Goal: Transaction & Acquisition: Subscribe to service/newsletter

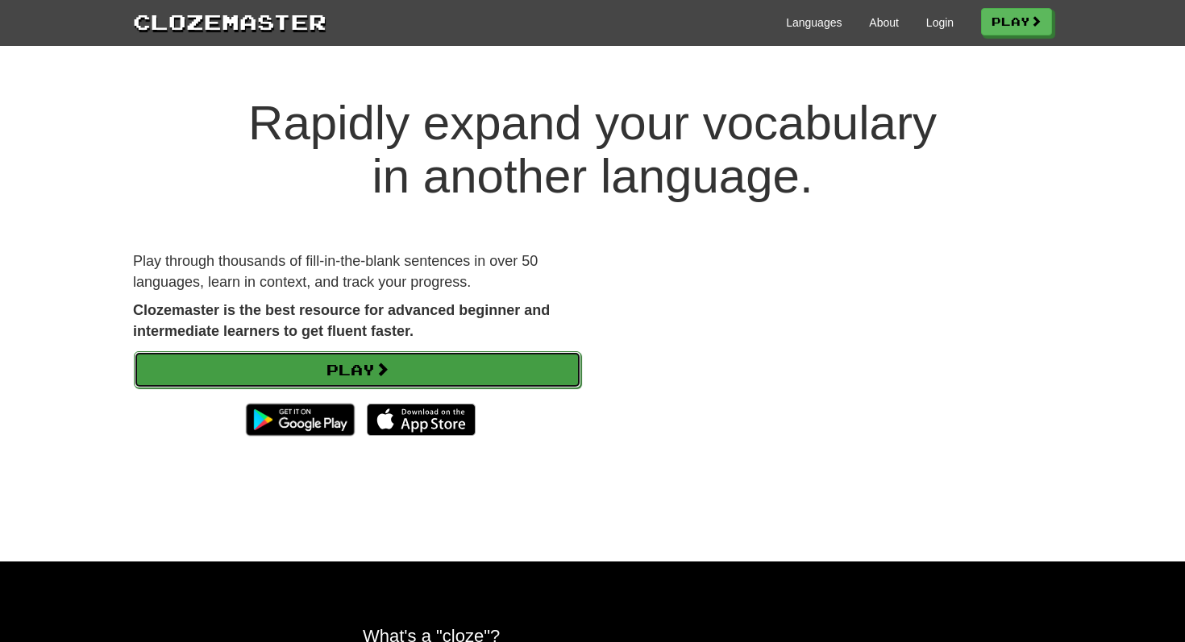
click at [419, 371] on link "Play" at bounding box center [357, 369] width 447 height 37
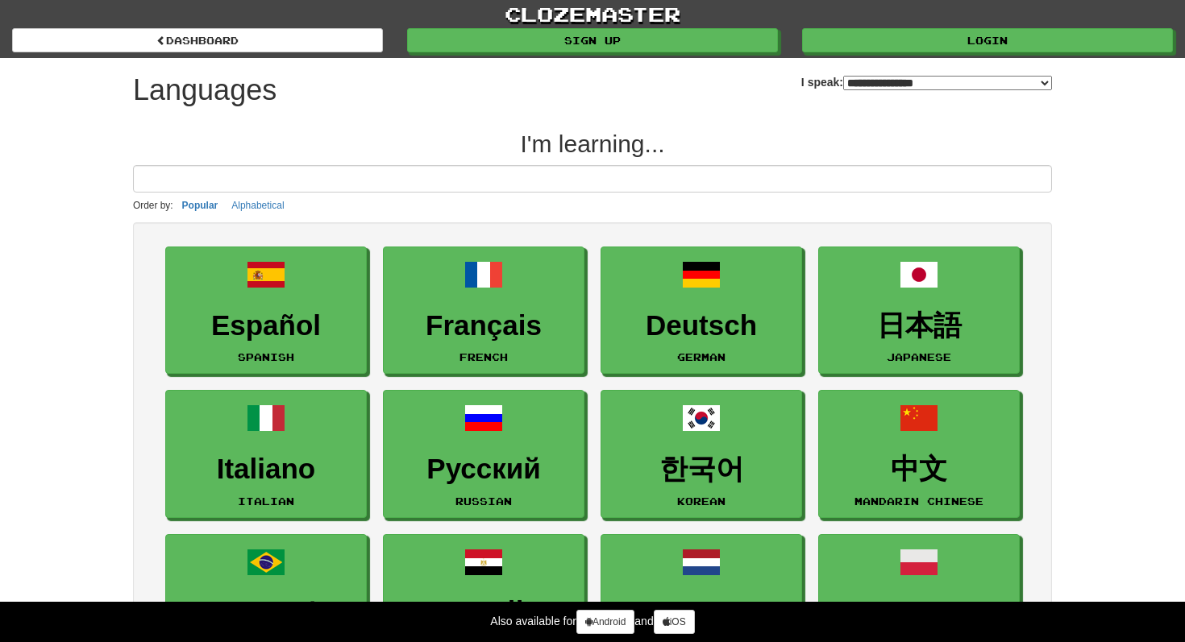
select select "*******"
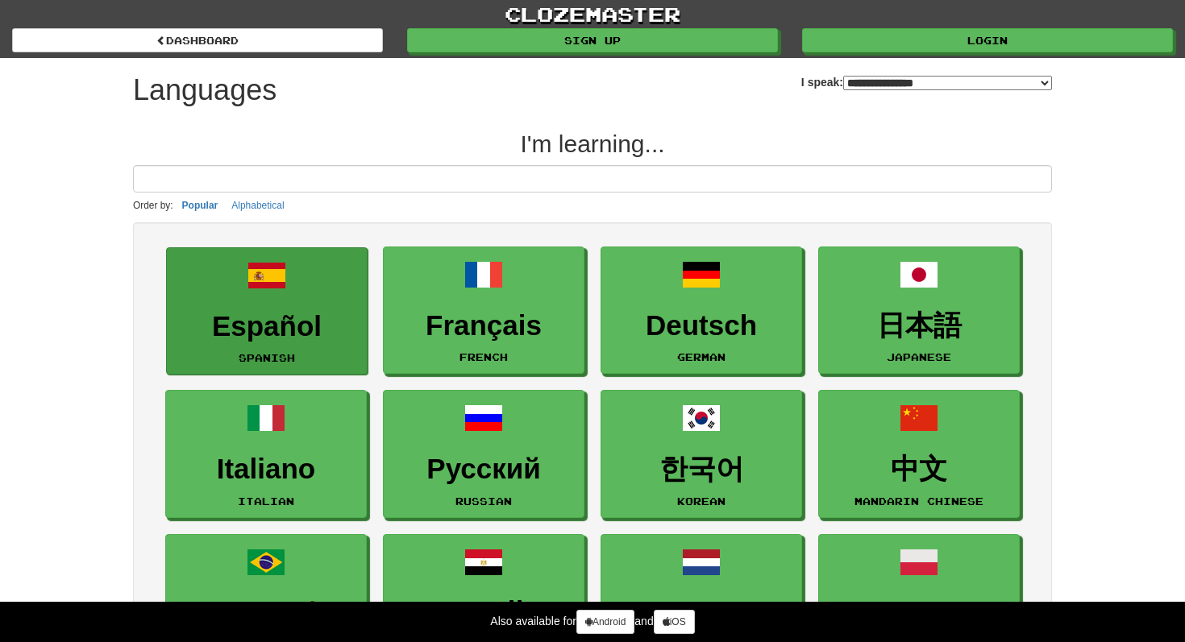
click at [221, 308] on link "Español Spanish" at bounding box center [266, 311] width 201 height 128
